Goal: Find specific page/section

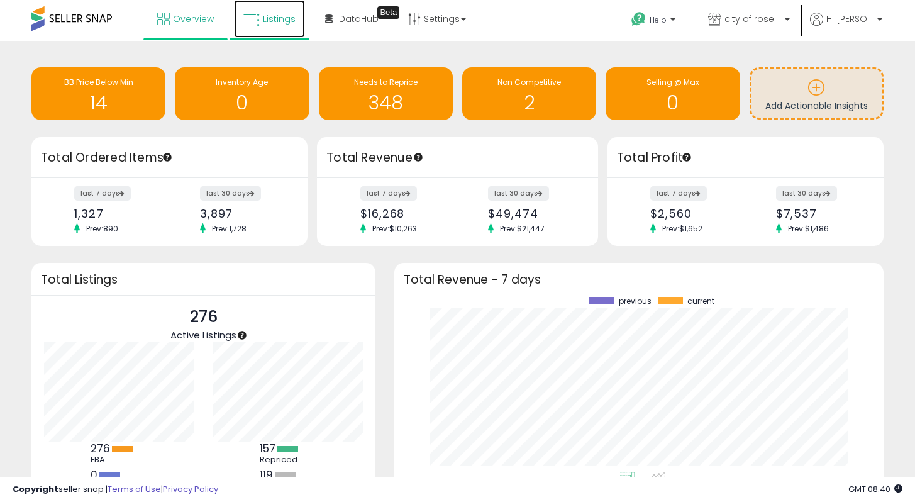
click at [265, 18] on span "Listings" at bounding box center [279, 19] width 33 height 13
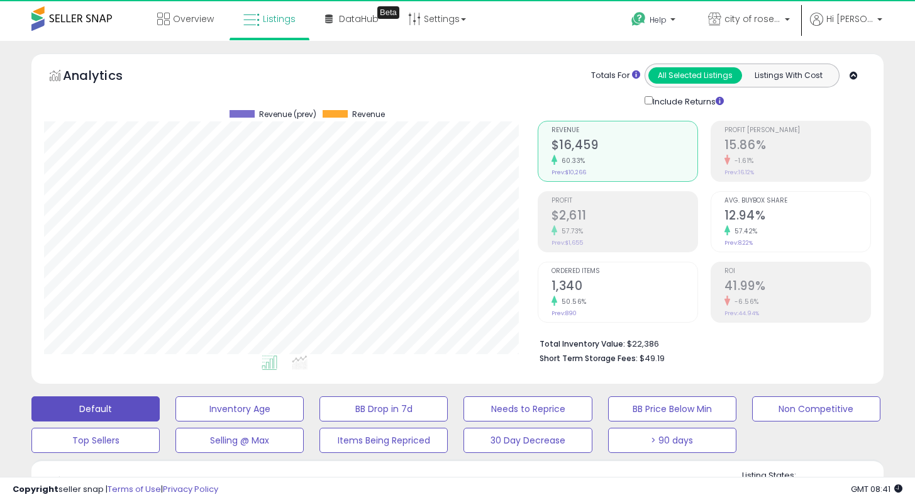
scroll to position [258, 493]
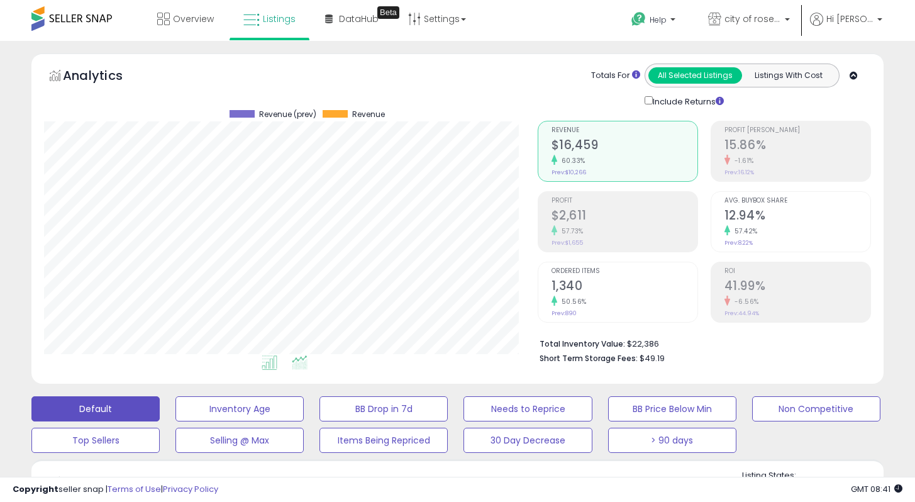
click at [297, 363] on icon at bounding box center [300, 362] width 16 height 14
click at [274, 364] on icon at bounding box center [270, 362] width 16 height 14
click at [304, 362] on icon at bounding box center [300, 362] width 16 height 14
click at [275, 360] on icon at bounding box center [270, 362] width 16 height 14
